Goal: Task Accomplishment & Management: Complete application form

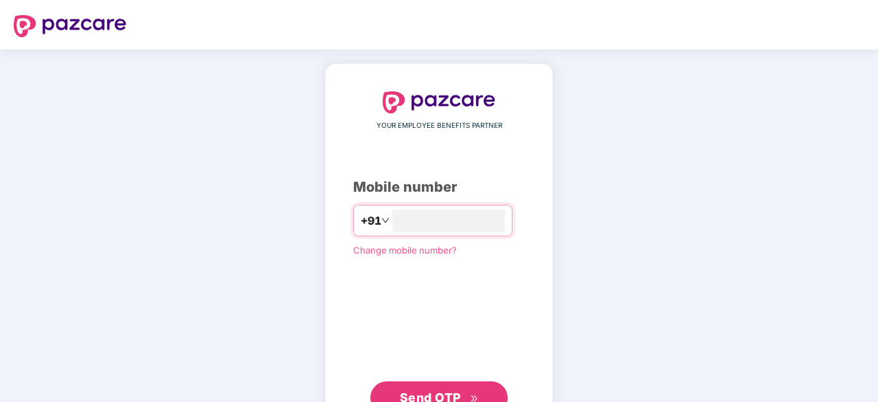
type input "**********"
click at [395, 389] on button "Send OTP" at bounding box center [438, 396] width 137 height 33
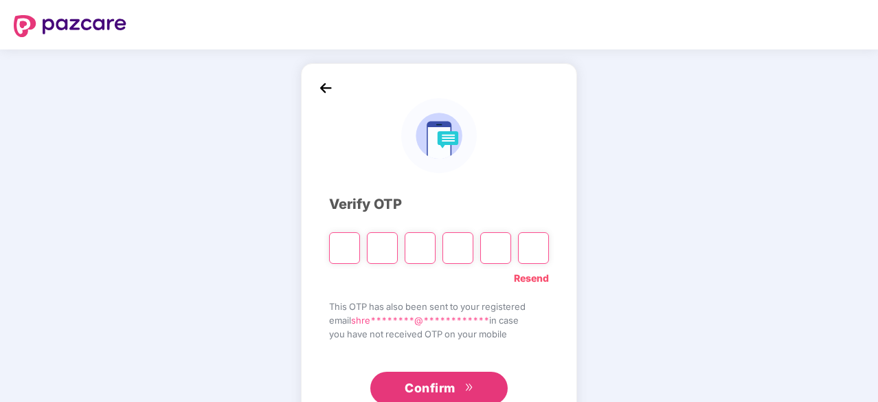
type input "*"
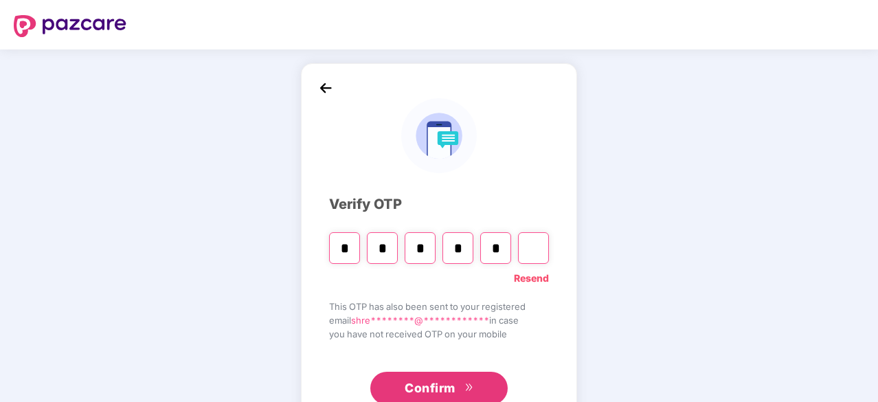
type input "*"
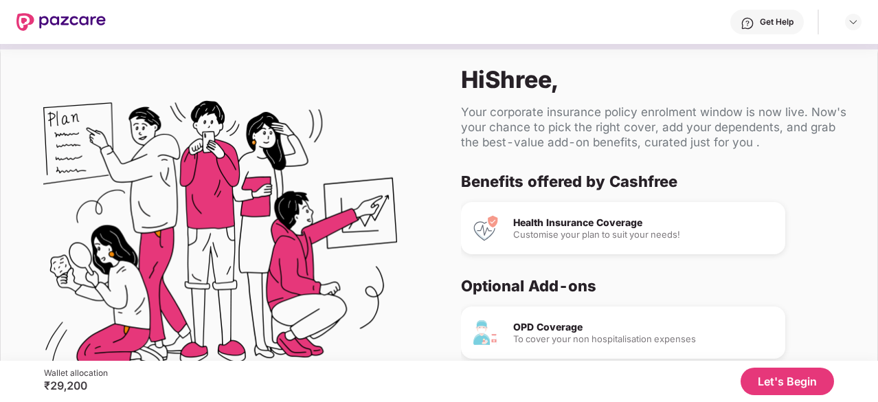
click at [783, 383] on button "Let's Begin" at bounding box center [787, 381] width 93 height 27
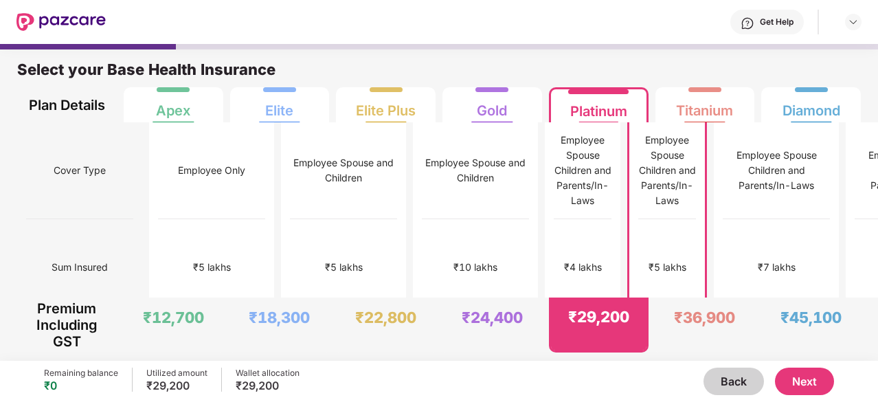
click at [783, 383] on button "Next" at bounding box center [804, 381] width 59 height 27
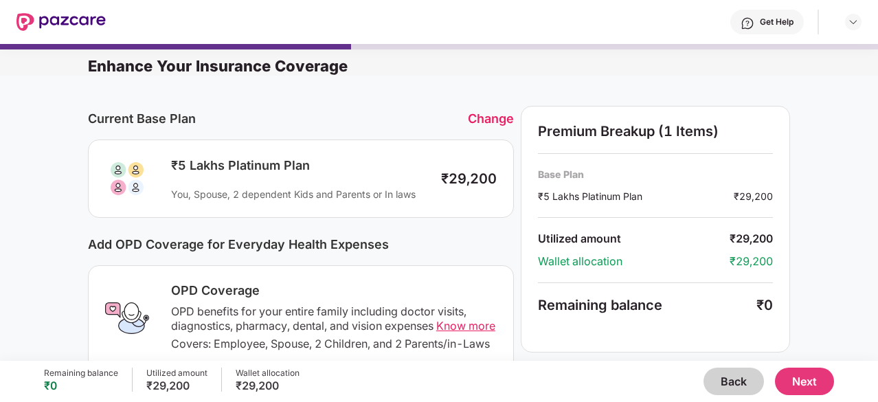
click at [783, 383] on button "Next" at bounding box center [804, 381] width 59 height 27
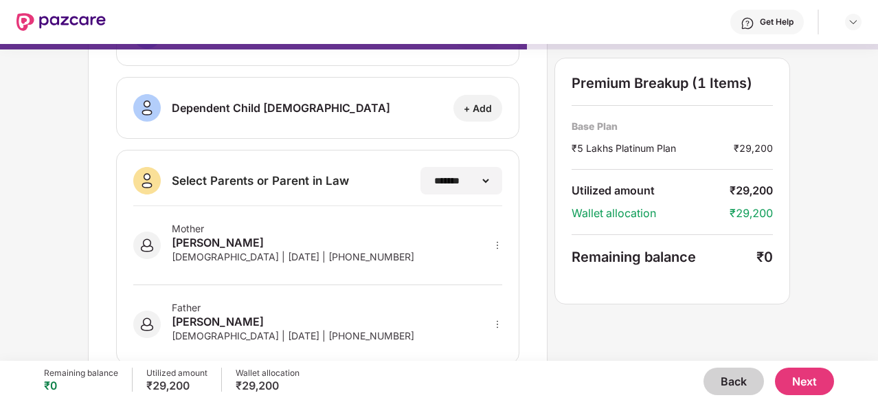
scroll to position [308, 0]
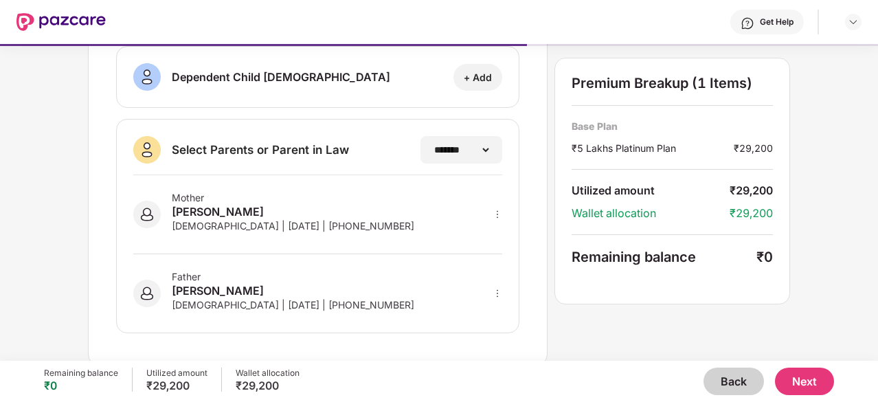
click at [813, 389] on button "Next" at bounding box center [804, 381] width 59 height 27
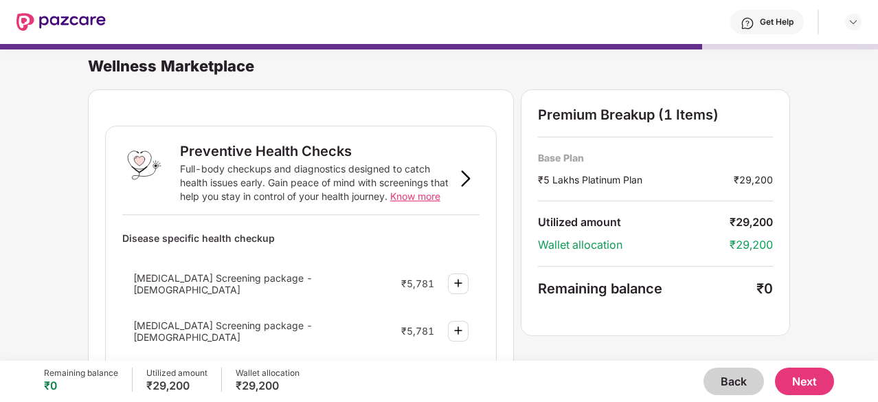
click at [816, 372] on button "Next" at bounding box center [804, 381] width 59 height 27
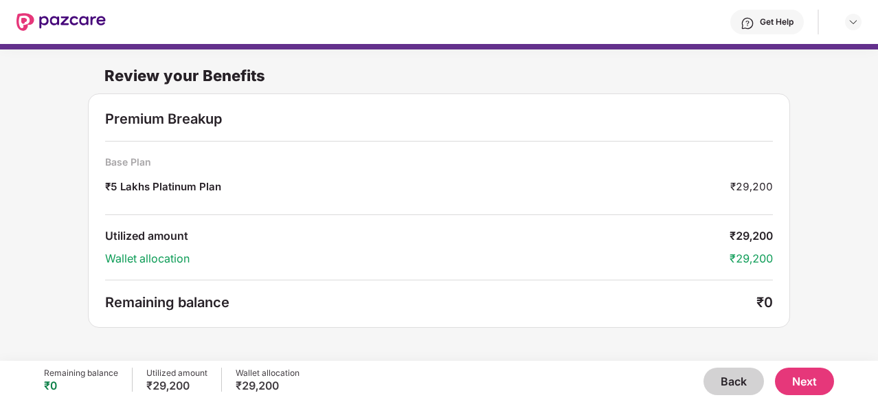
click at [800, 385] on button "Next" at bounding box center [804, 381] width 59 height 27
